Goal: Information Seeking & Learning: Learn about a topic

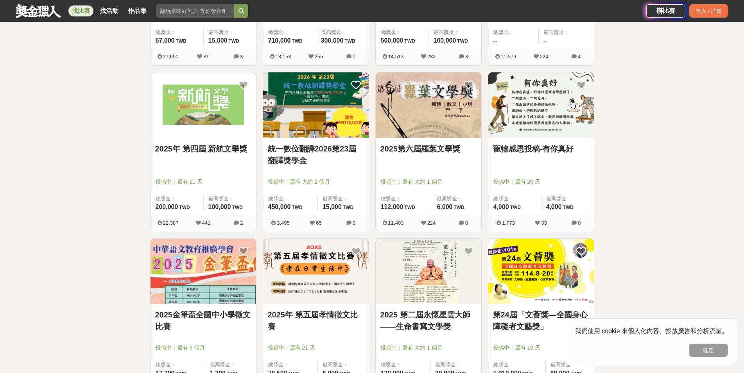
scroll to position [704, 0]
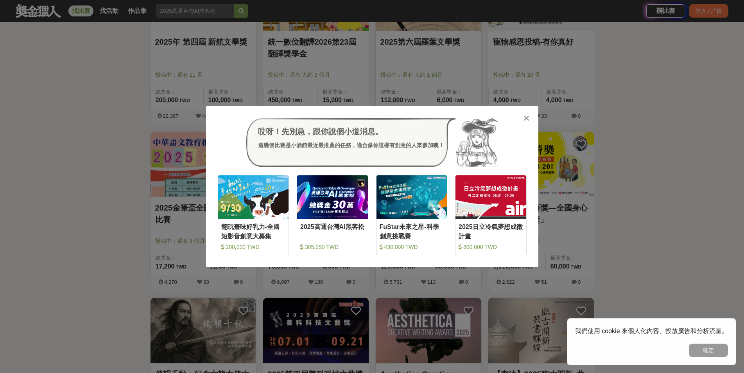
click at [524, 115] on icon at bounding box center [527, 118] width 6 height 8
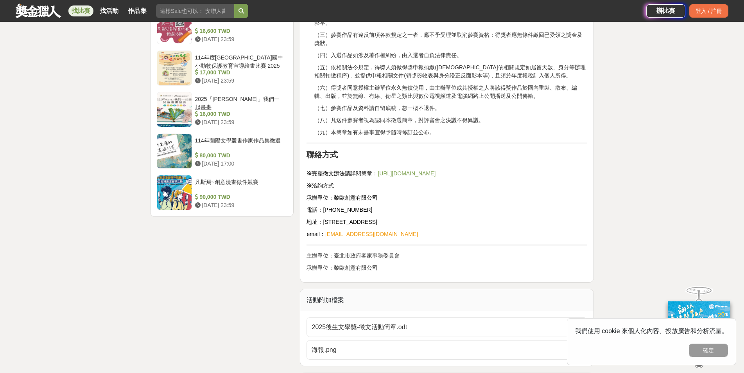
scroll to position [939, 0]
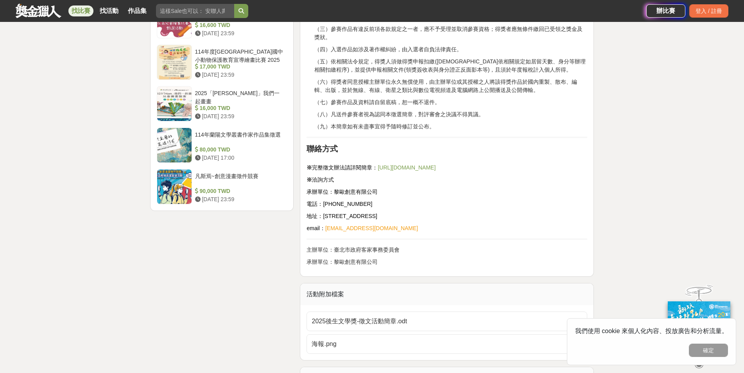
click at [415, 165] on link "https://pse.is/7kucsv" at bounding box center [407, 167] width 58 height 6
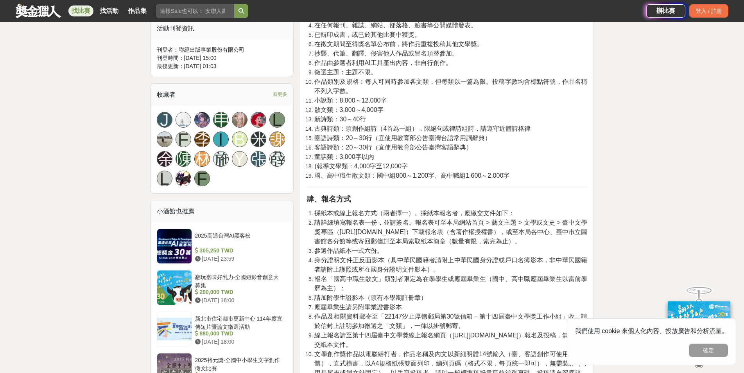
scroll to position [469, 0]
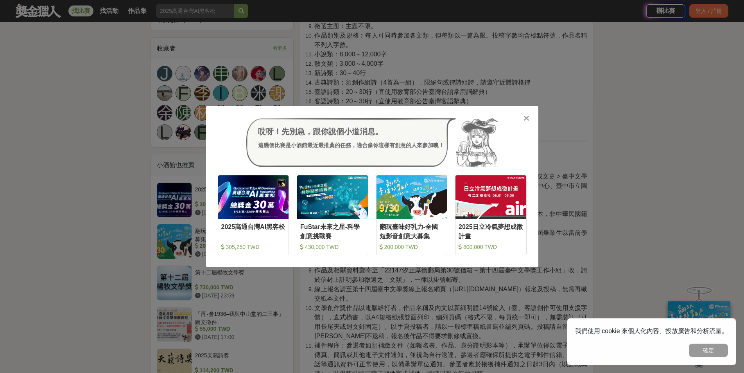
click at [528, 115] on icon at bounding box center [527, 118] width 6 height 8
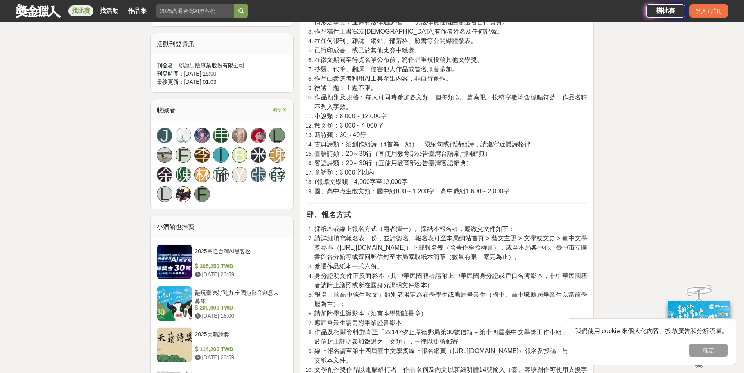
scroll to position [508, 0]
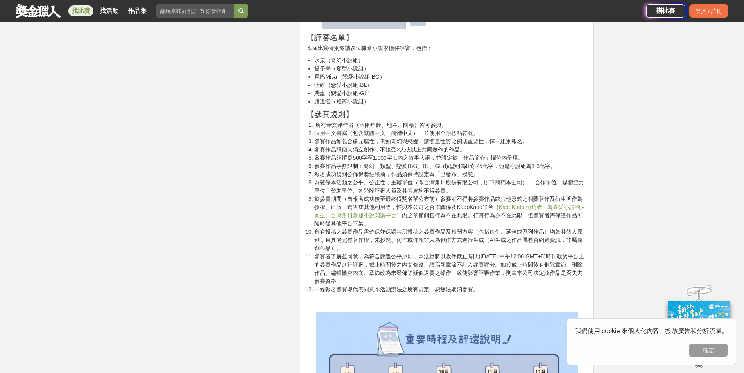
scroll to position [1173, 0]
drag, startPoint x: 317, startPoint y: 59, endPoint x: 375, endPoint y: 97, distance: 69.2
click at [375, 97] on ul "水泉（奇幻小說組） 提子墨（類型小說組） 尾巴Misa（戀愛小說組-BG） 吐維（戀愛小說組-BL） 憑虛（戀愛小說組-GL） 路邊攤（短篇小說組）" at bounding box center [447, 81] width 281 height 49
click at [388, 97] on li "憑虛（戀愛小說組-GL）" at bounding box center [450, 94] width 273 height 8
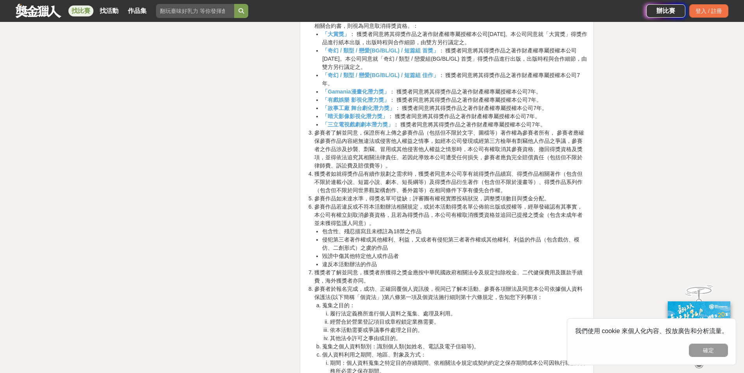
scroll to position [2581, 0]
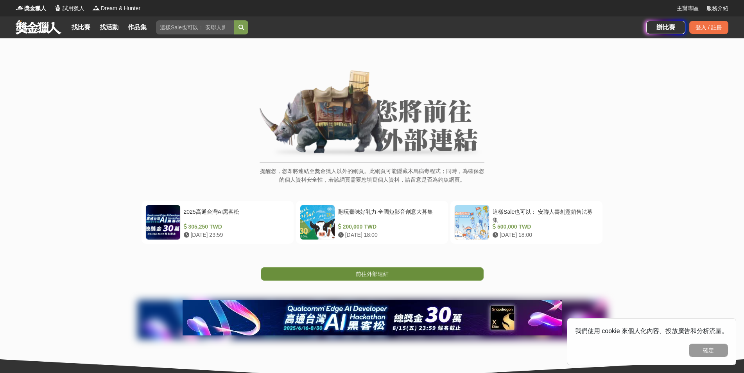
click at [344, 275] on link "前往外部連結" at bounding box center [372, 273] width 223 height 13
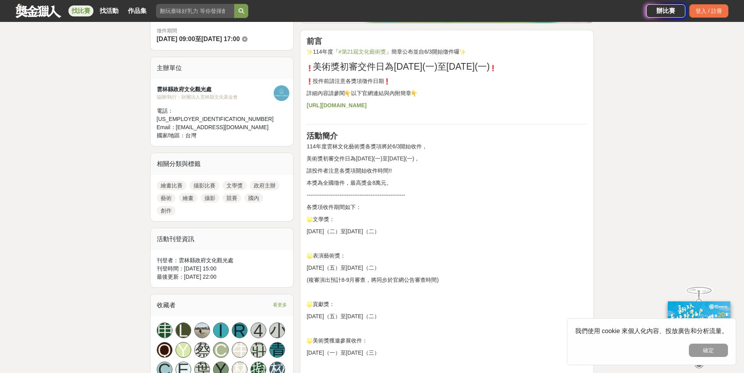
scroll to position [352, 0]
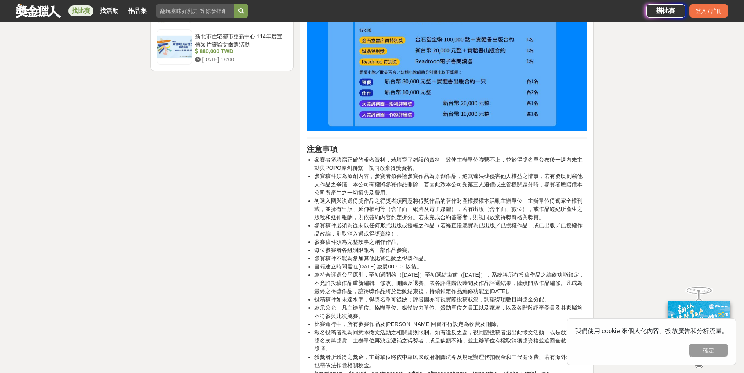
scroll to position [1095, 0]
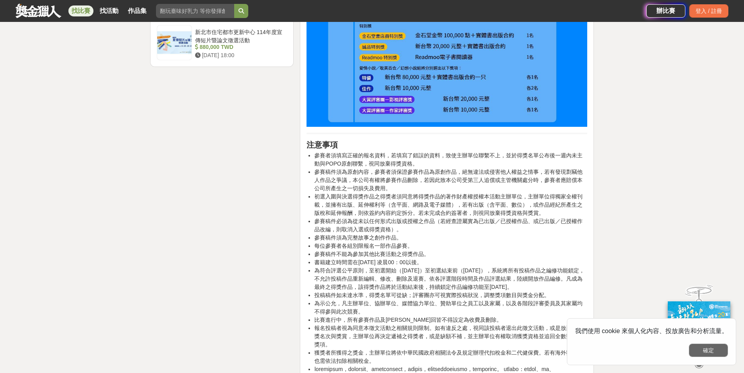
click at [709, 354] on button "確定" at bounding box center [708, 349] width 39 height 13
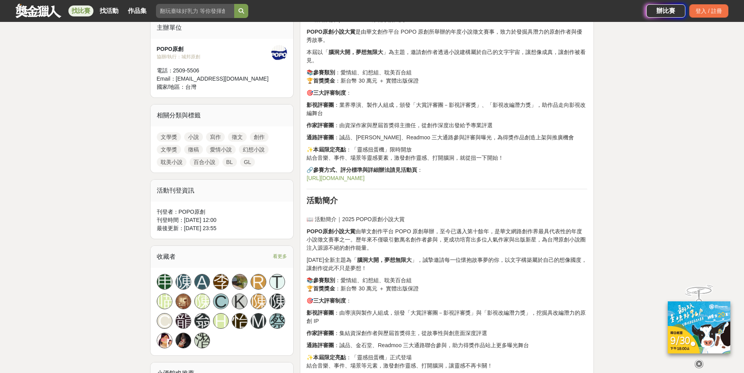
scroll to position [430, 0]
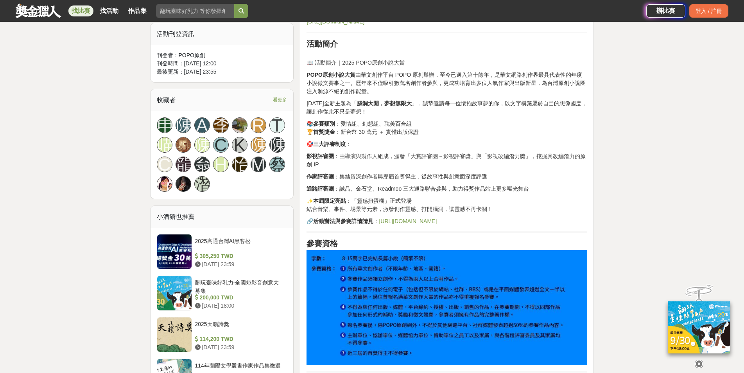
click at [402, 219] on link "https://www.popo.tw/" at bounding box center [408, 221] width 58 height 6
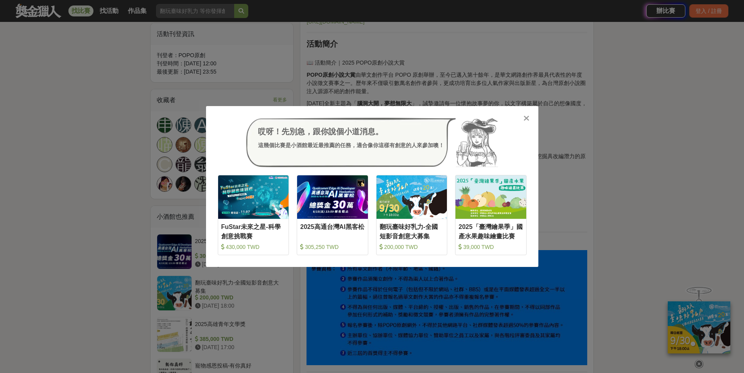
click at [527, 117] on icon at bounding box center [527, 118] width 6 height 8
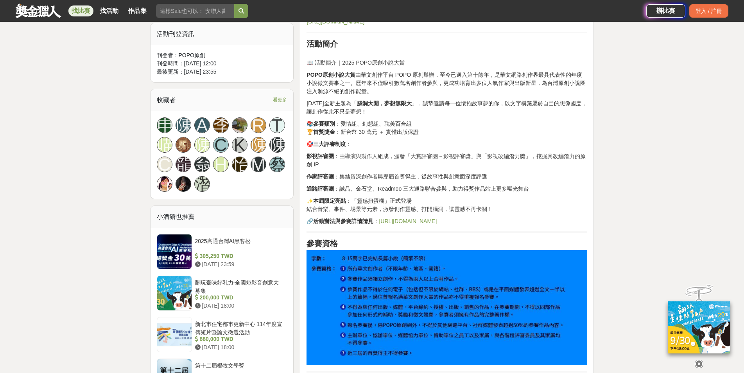
scroll to position [626, 0]
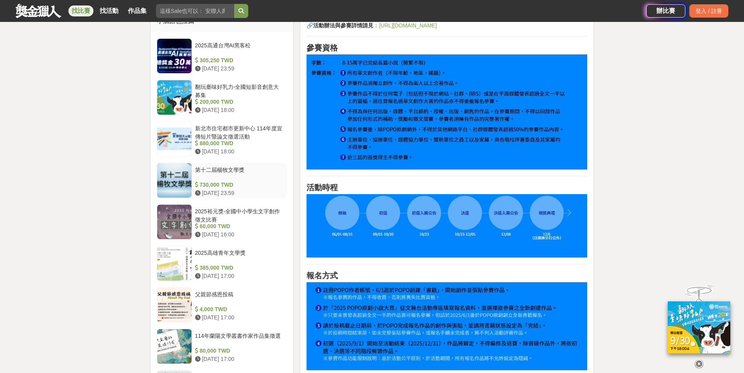
click at [232, 171] on div "第十二屆楊牧文學獎" at bounding box center [239, 173] width 89 height 15
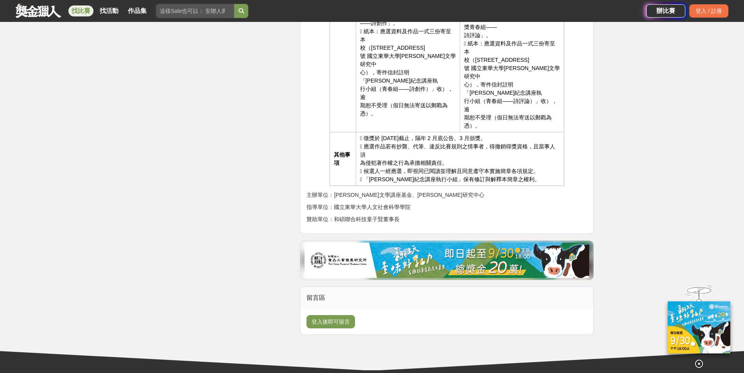
scroll to position [1525, 0]
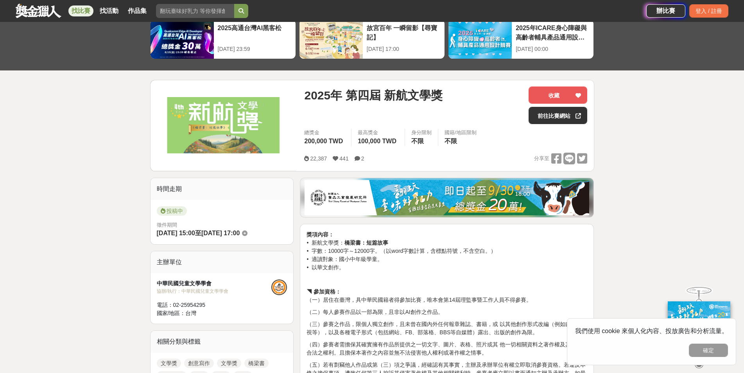
scroll to position [196, 0]
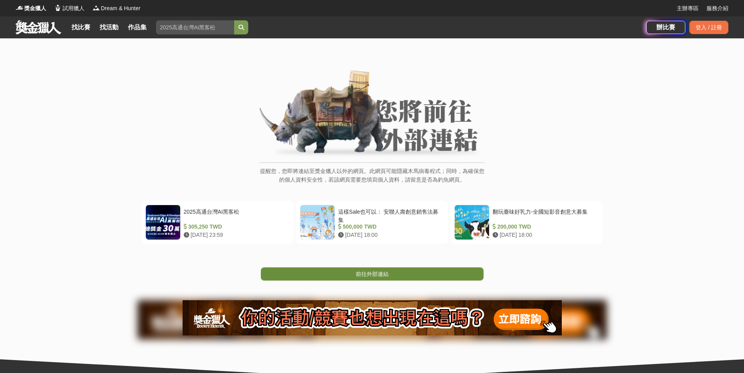
click at [384, 271] on span "前往外部連結" at bounding box center [372, 274] width 33 height 6
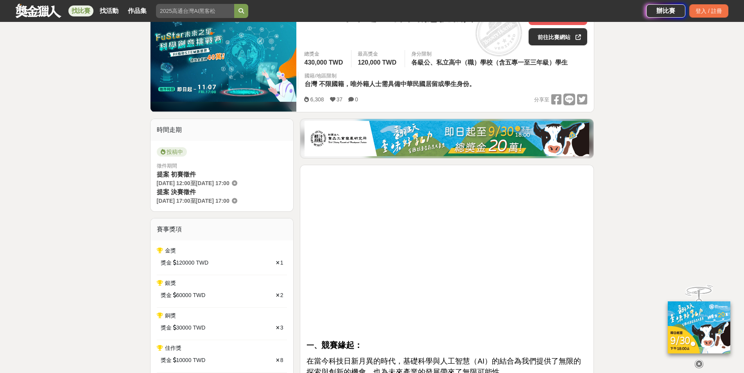
scroll to position [117, 0]
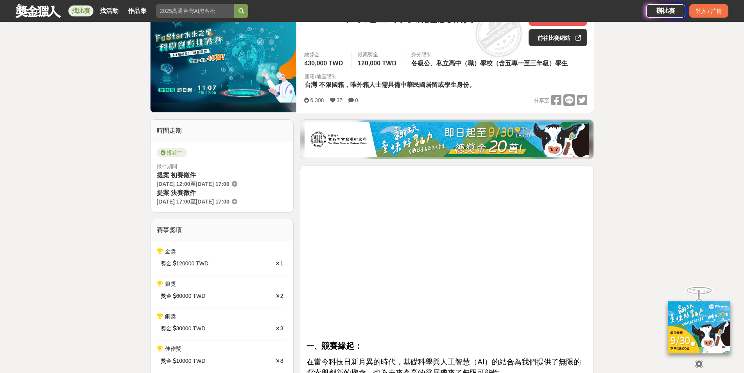
click at [172, 176] on span "提案 初賽徵件" at bounding box center [176, 175] width 39 height 7
click at [196, 181] on span "至" at bounding box center [192, 184] width 5 height 6
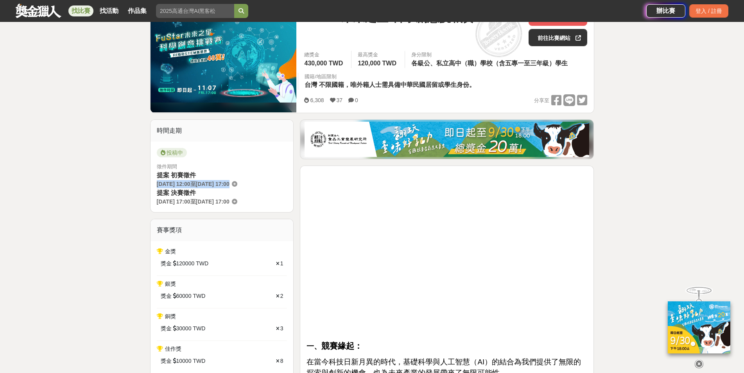
click at [196, 181] on span "至" at bounding box center [192, 184] width 5 height 6
click at [181, 195] on span "提案 決賽徵件" at bounding box center [176, 192] width 39 height 7
click at [190, 199] on span "[DATE] 17:00" at bounding box center [174, 201] width 34 height 6
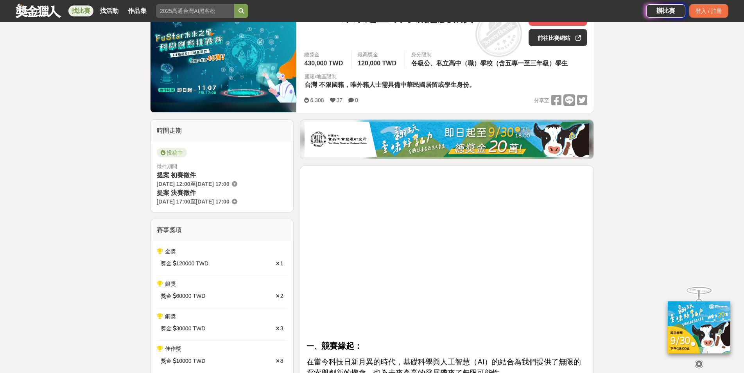
click at [190, 199] on span "[DATE] 17:00" at bounding box center [174, 201] width 34 height 6
click at [227, 179] on div "提案 初賽徵件 [DATE] 12:00 至 [DATE] 17:00" at bounding box center [222, 180] width 131 height 18
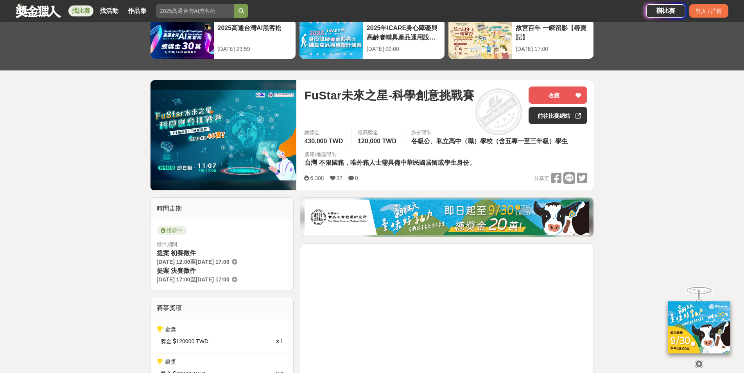
scroll to position [39, 0]
